Goal: Task Accomplishment & Management: Use online tool/utility

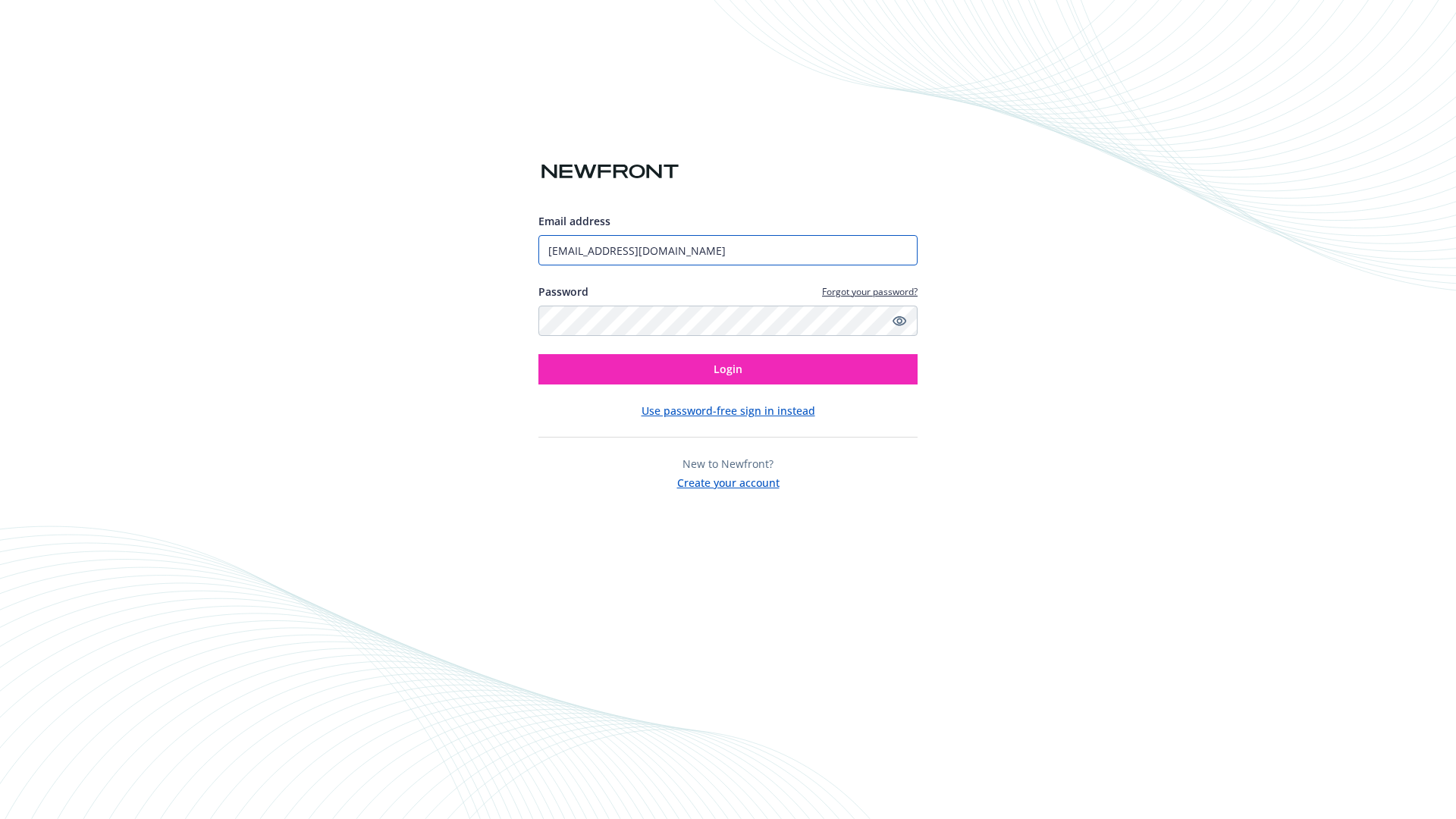
type input "[EMAIL_ADDRESS][DOMAIN_NAME]"
click at [728, 369] on span "Login" at bounding box center [728, 369] width 29 height 15
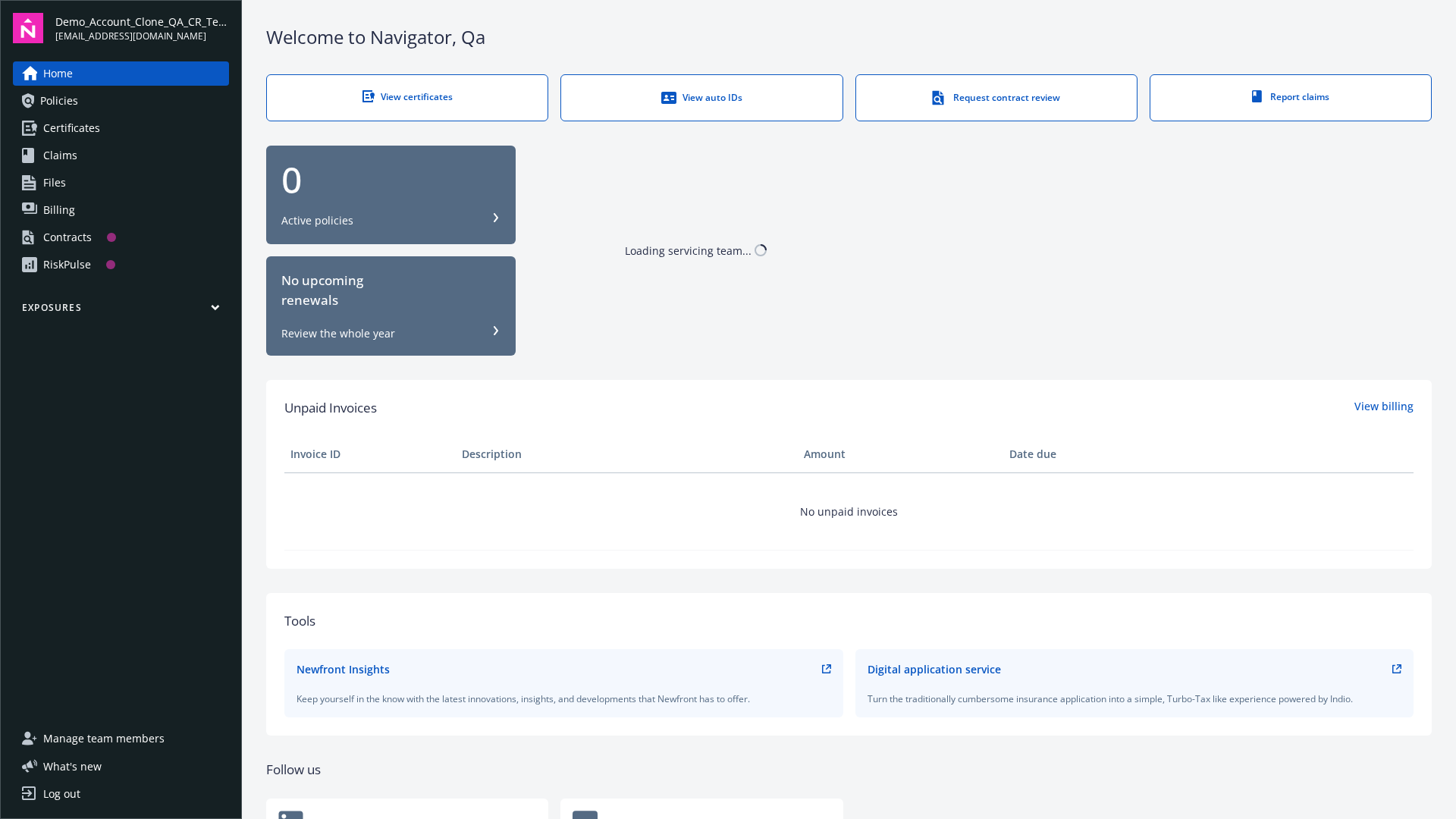
click at [142, 28] on span "Demo_Account_Clone_QA_CR_Tests_Prospect" at bounding box center [142, 22] width 173 height 16
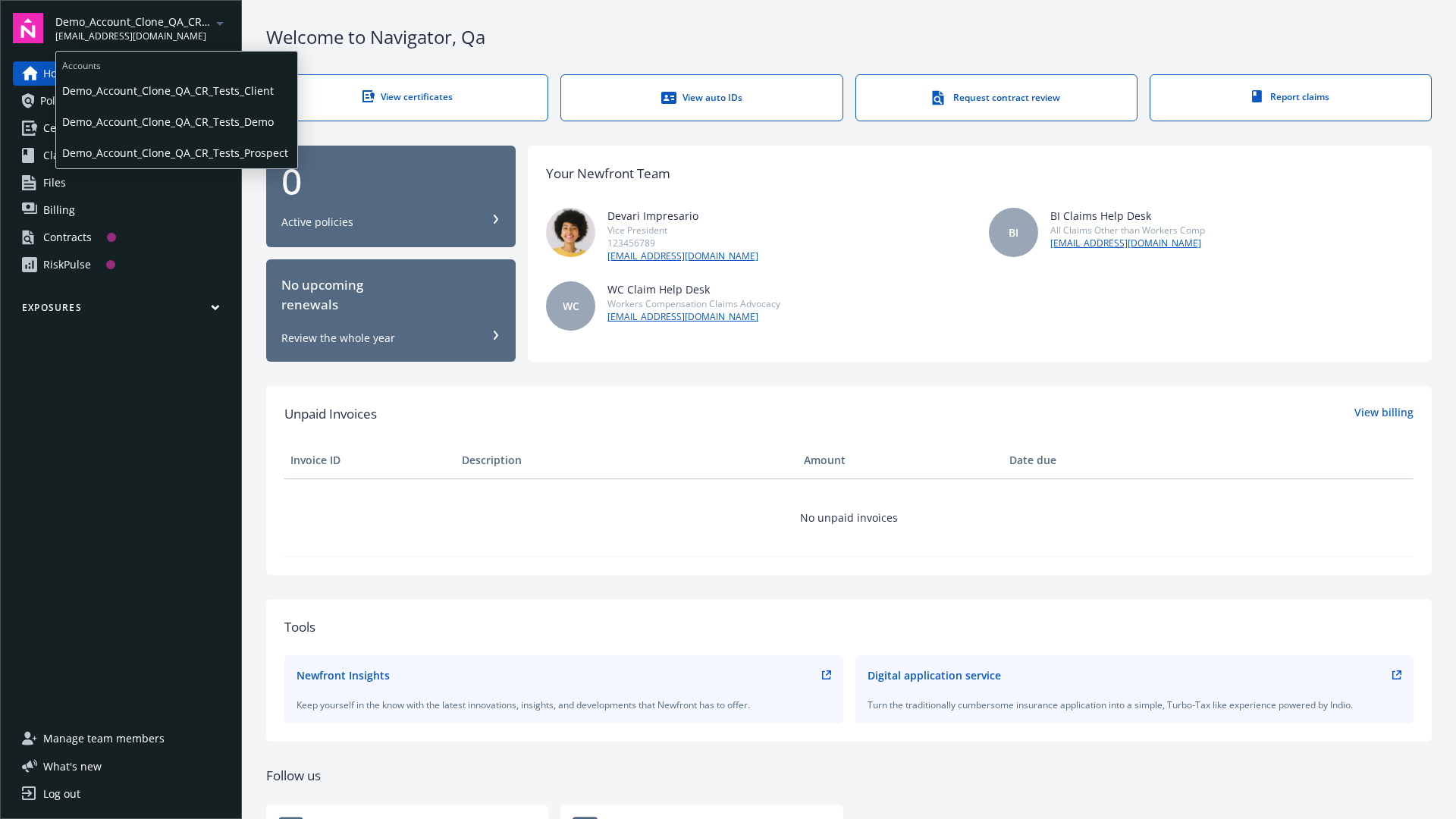
click at [175, 90] on span "Demo_Account_Clone_QA_CR_Tests_Client" at bounding box center [177, 91] width 229 height 31
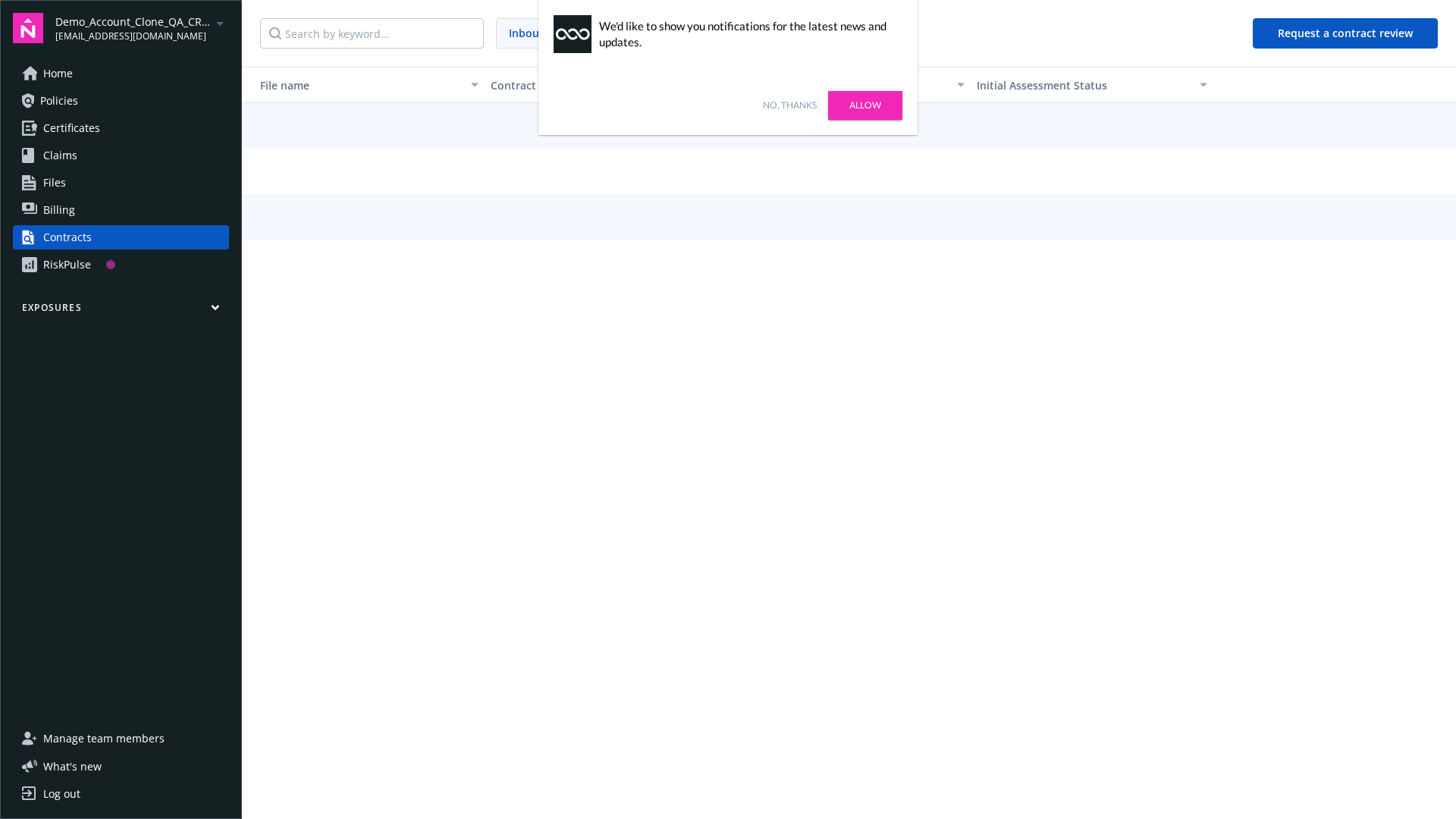
click at [790, 105] on link "No, thanks" at bounding box center [790, 105] width 54 height 14
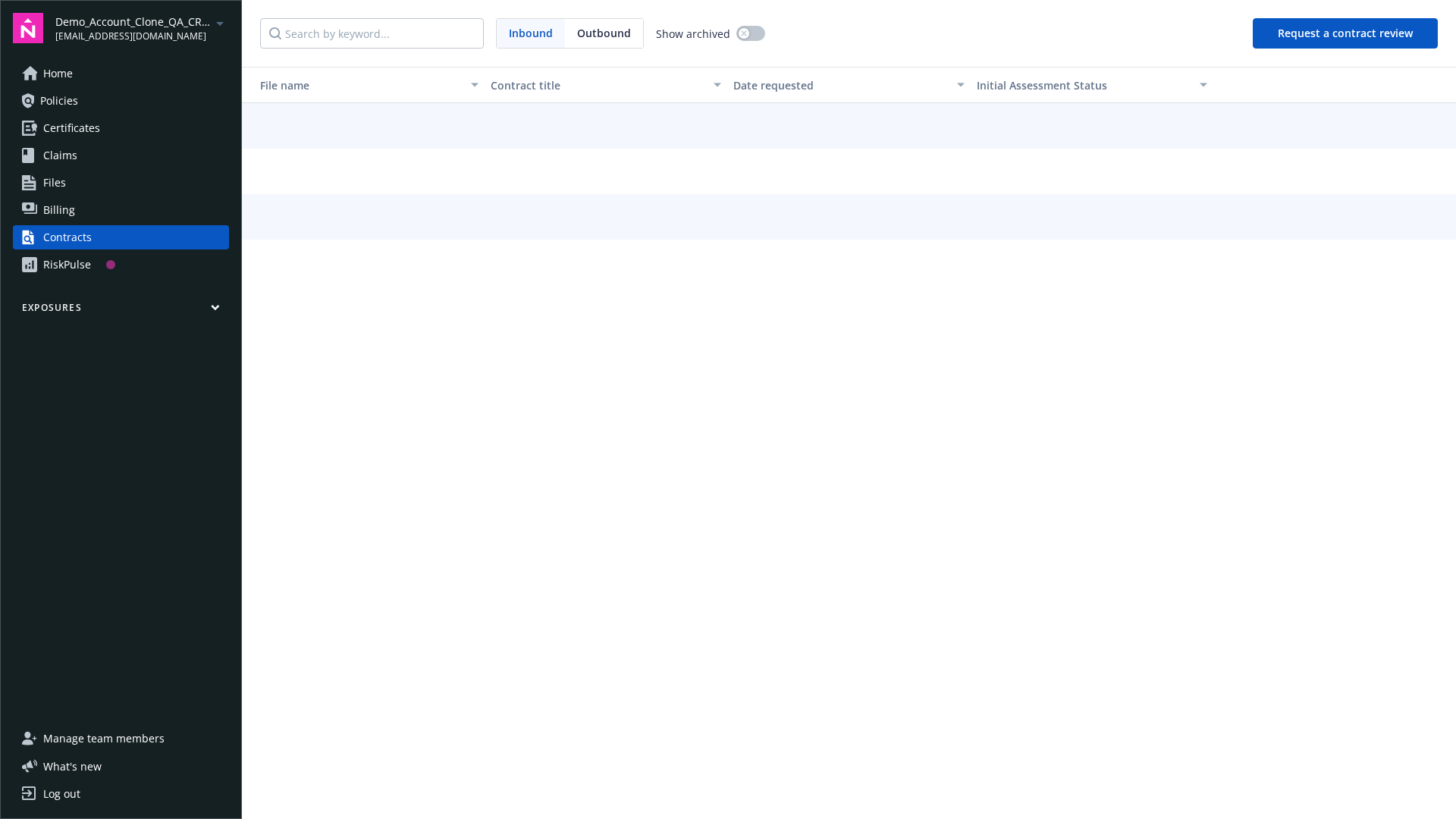
click at [1346, 33] on button "Request a contract review" at bounding box center [1345, 32] width 185 height 30
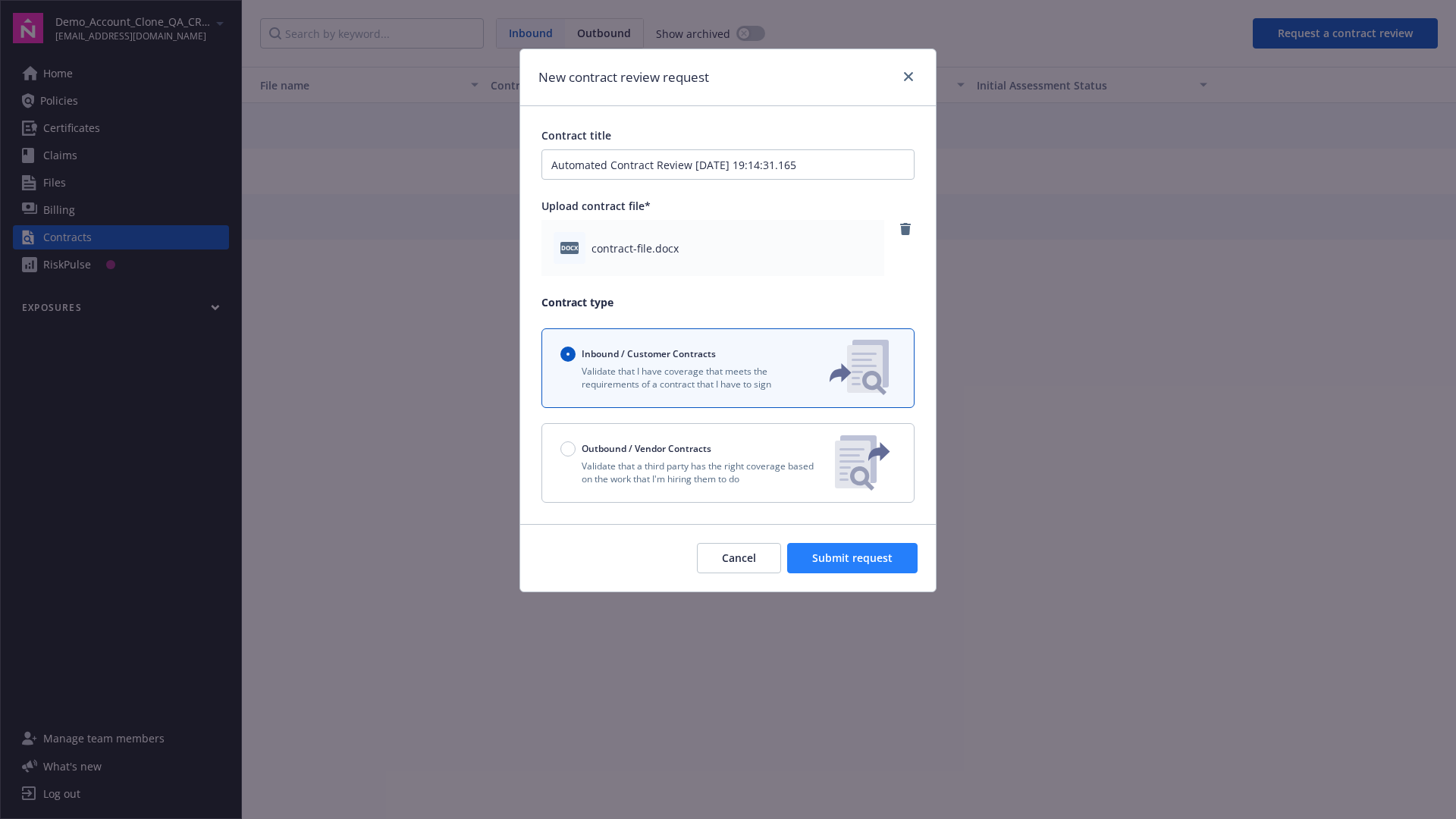
type input "Automated Contract Review 10-10-2025 19:14:31.165"
click at [853, 558] on span "Submit request" at bounding box center [852, 558] width 80 height 15
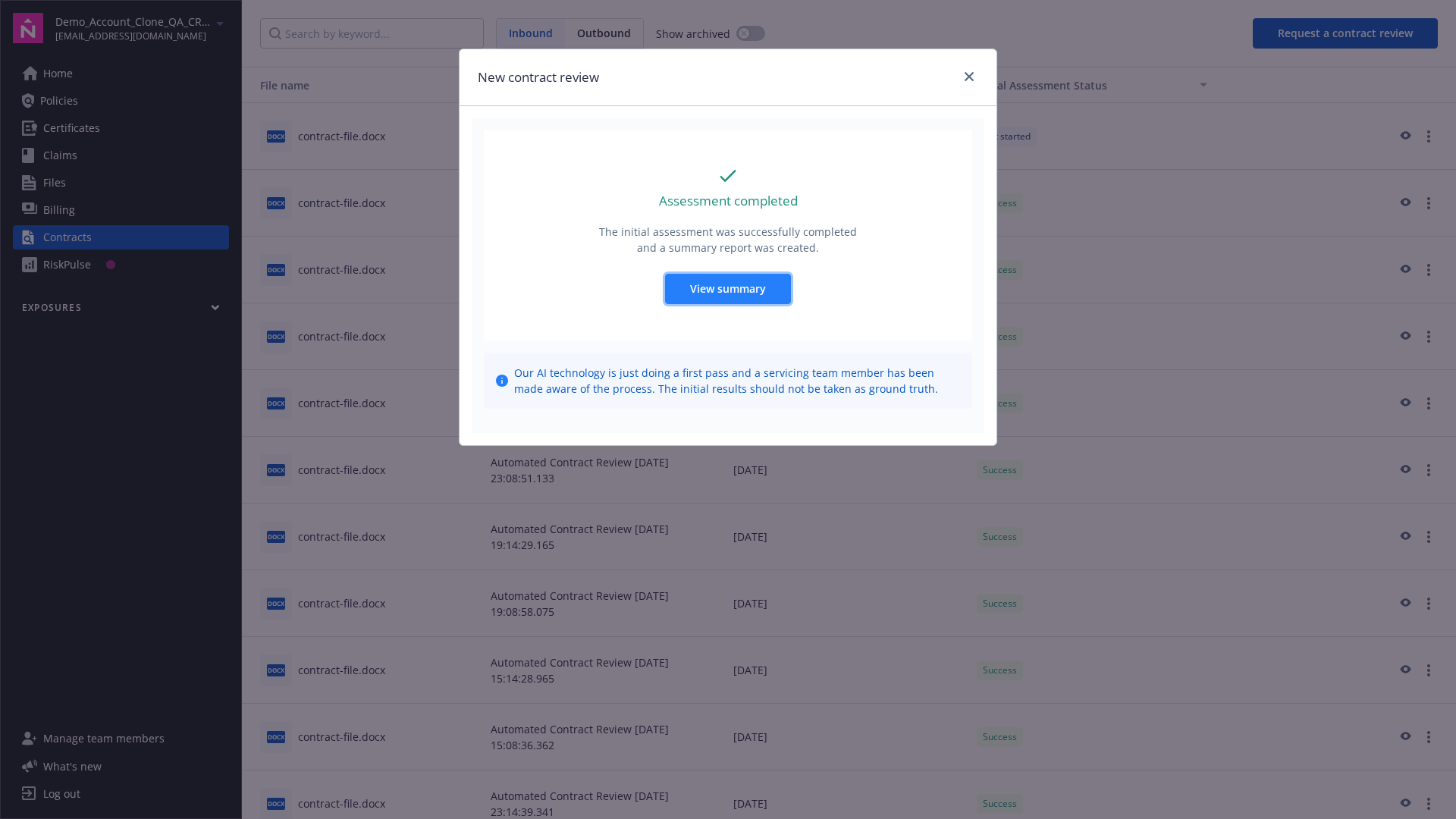
click at [727, 288] on span "View summary" at bounding box center [728, 289] width 76 height 15
